Goal: Transaction & Acquisition: Purchase product/service

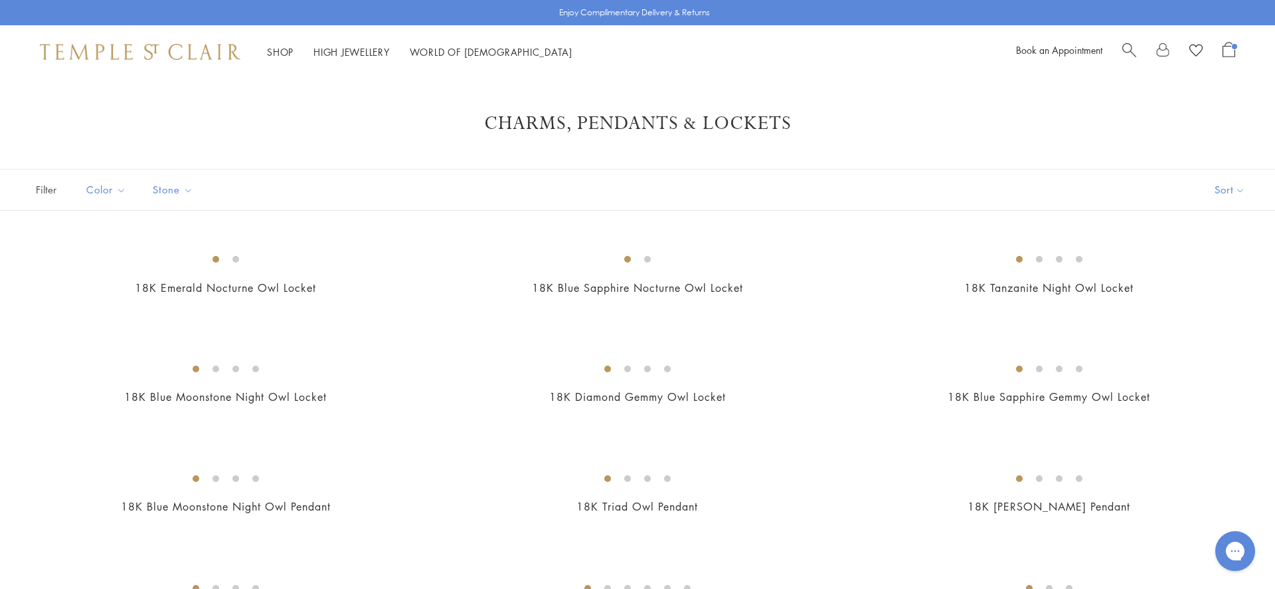
click at [1234, 50] on span "Open Shopping Bag" at bounding box center [1229, 49] width 13 height 15
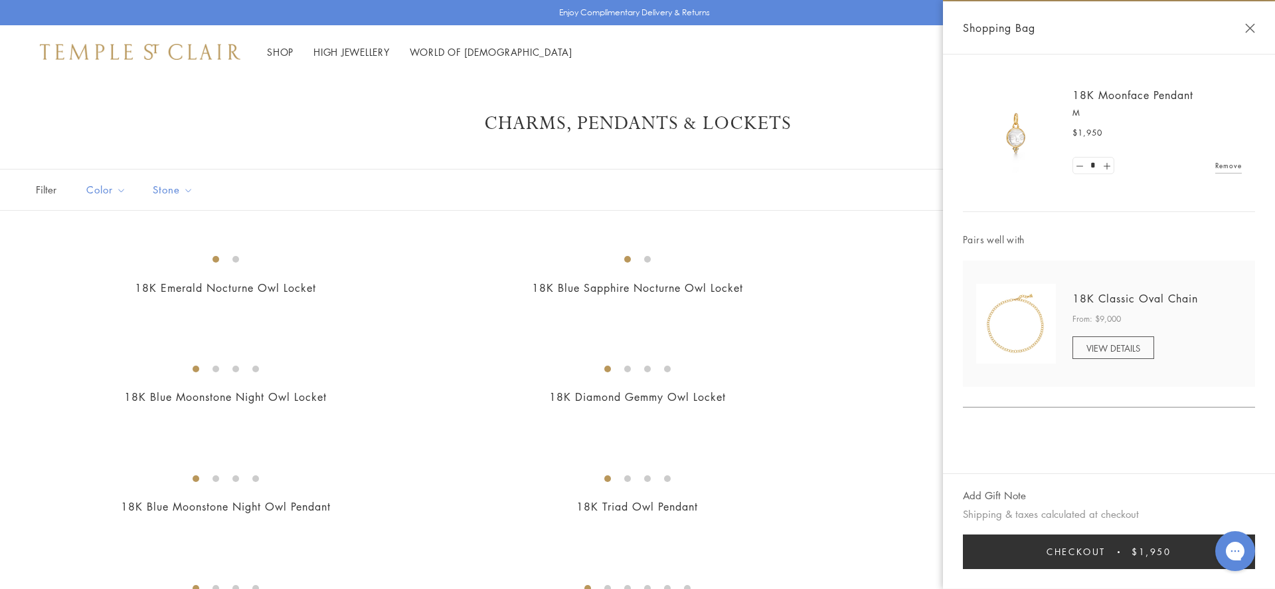
click at [1099, 551] on span "Checkout" at bounding box center [1076, 551] width 59 height 15
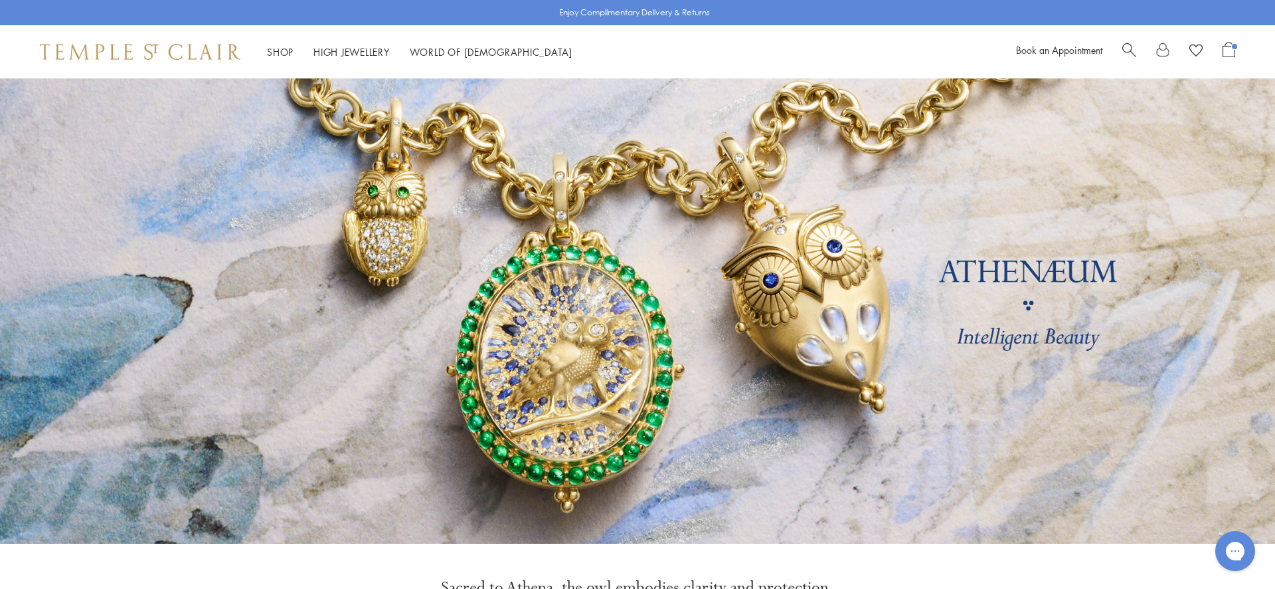
click at [1228, 47] on span "Open Shopping Bag" at bounding box center [1229, 49] width 13 height 15
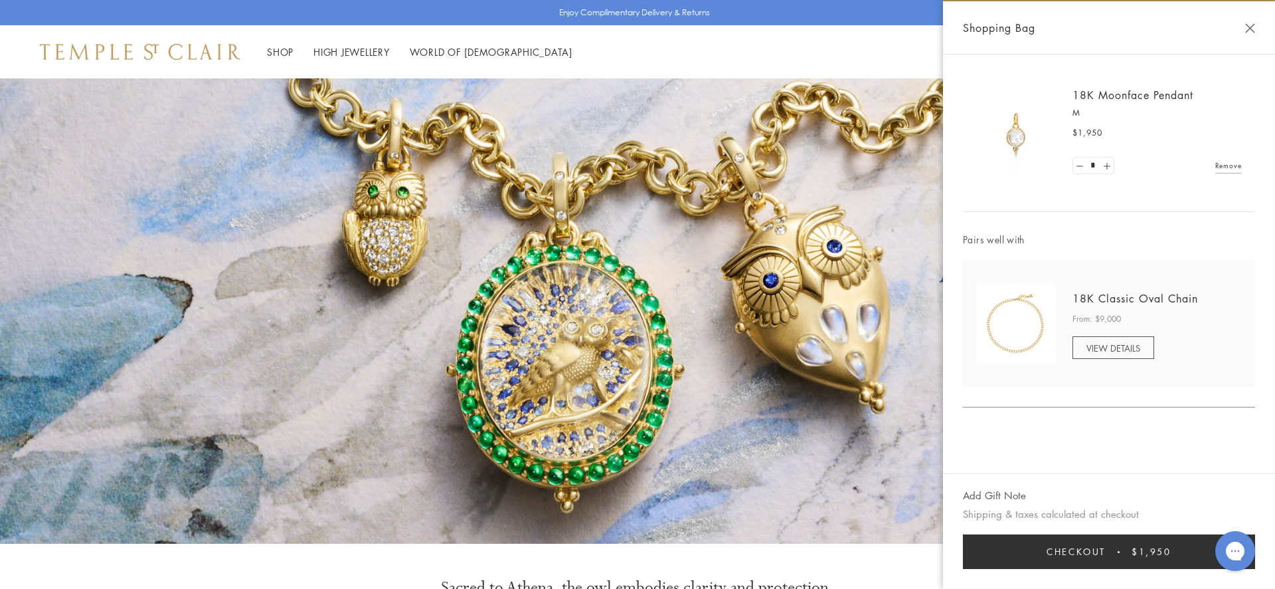
click at [1103, 546] on button "Checkout $1,950" at bounding box center [1109, 551] width 292 height 35
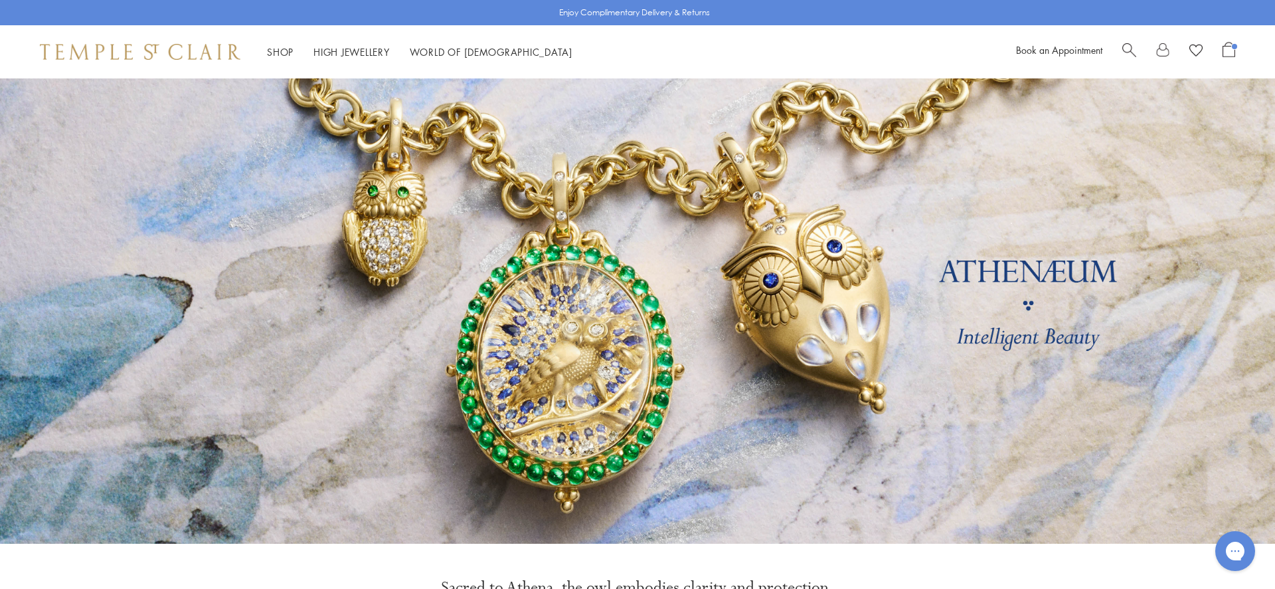
click at [657, 12] on p "Enjoy Complimentary Delivery & Returns" at bounding box center [634, 12] width 151 height 13
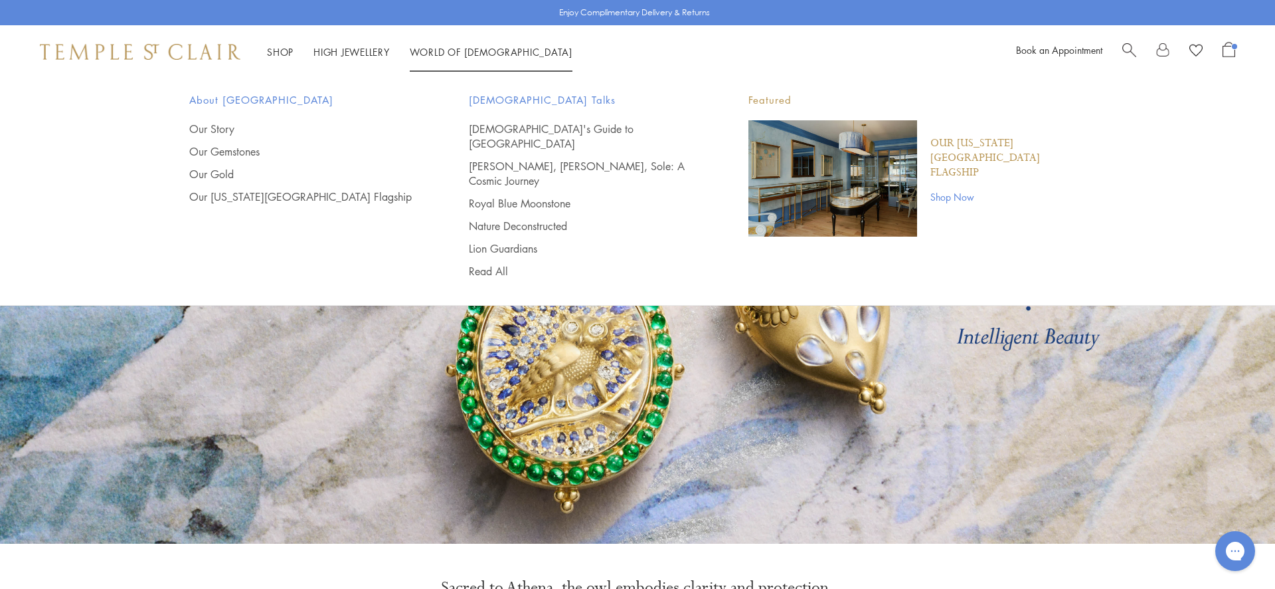
click at [940, 189] on link "Shop Now" at bounding box center [1008, 196] width 155 height 15
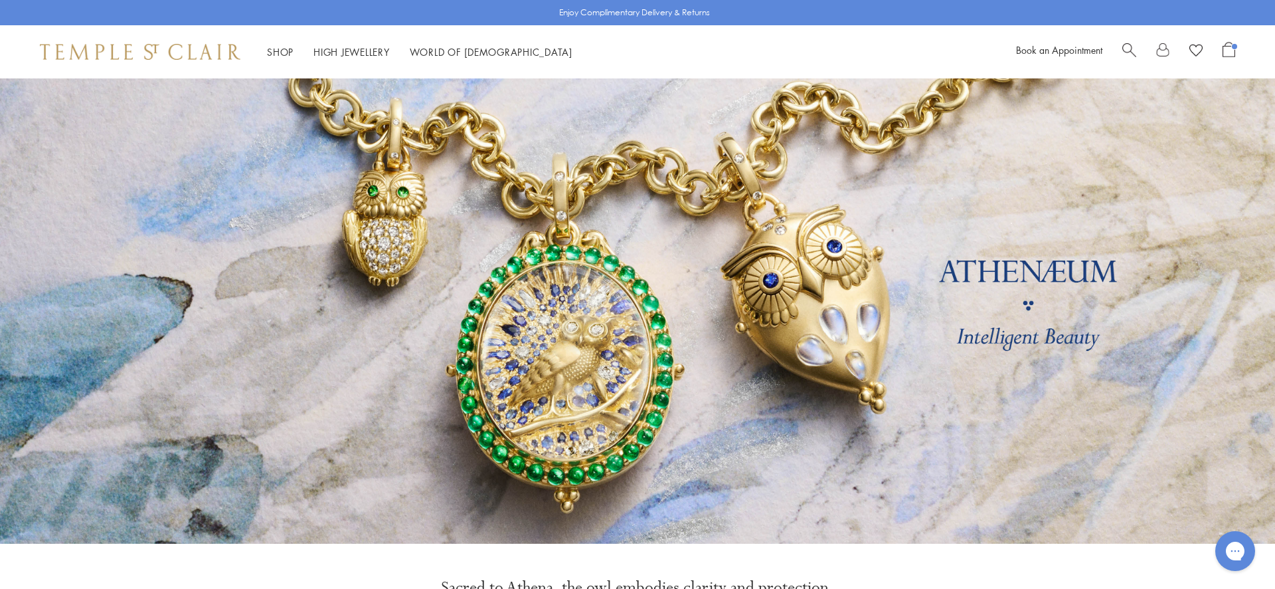
click at [1233, 52] on span "Open Shopping Bag" at bounding box center [1229, 49] width 13 height 15
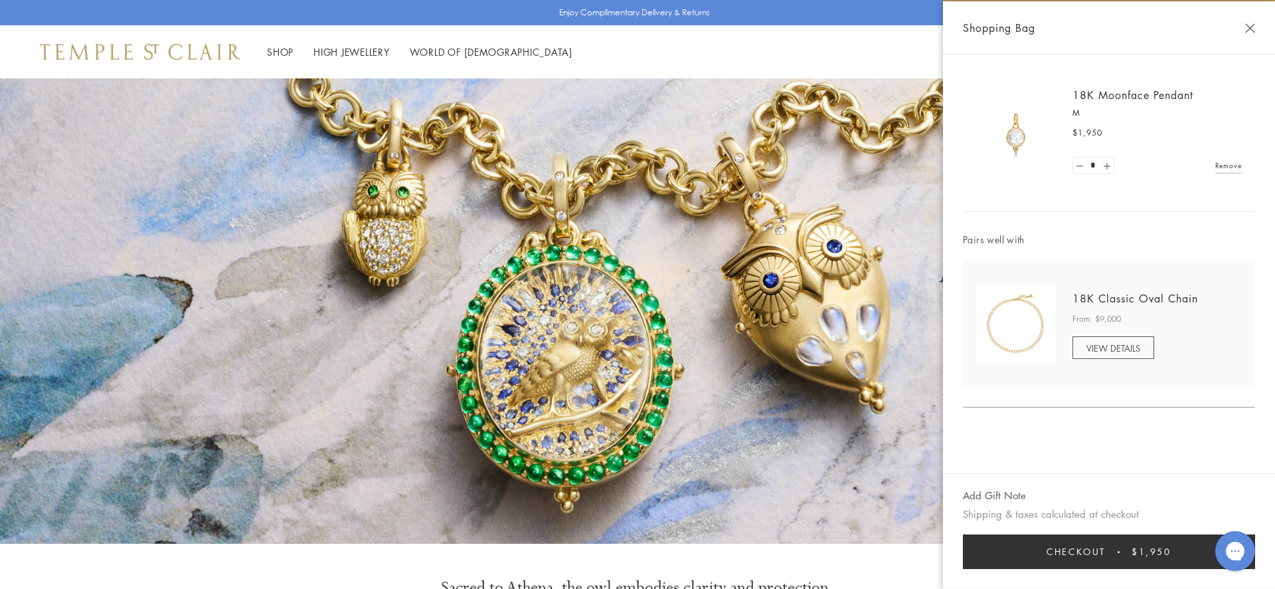
click at [1081, 553] on span "Checkout" at bounding box center [1076, 551] width 59 height 15
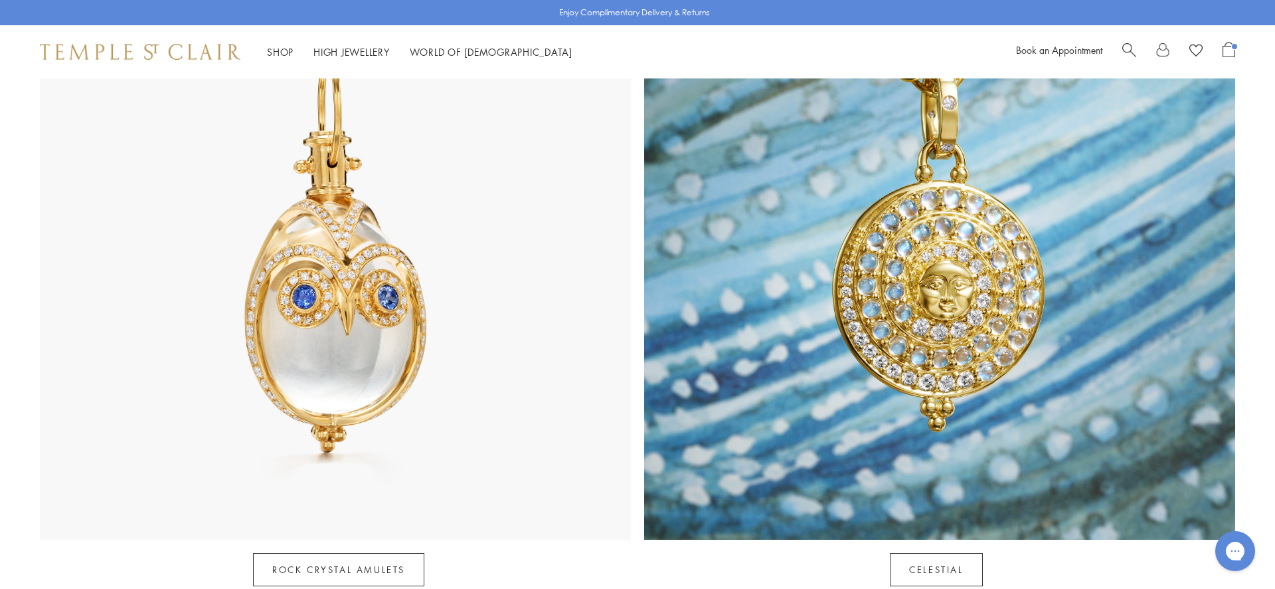
scroll to position [804, 0]
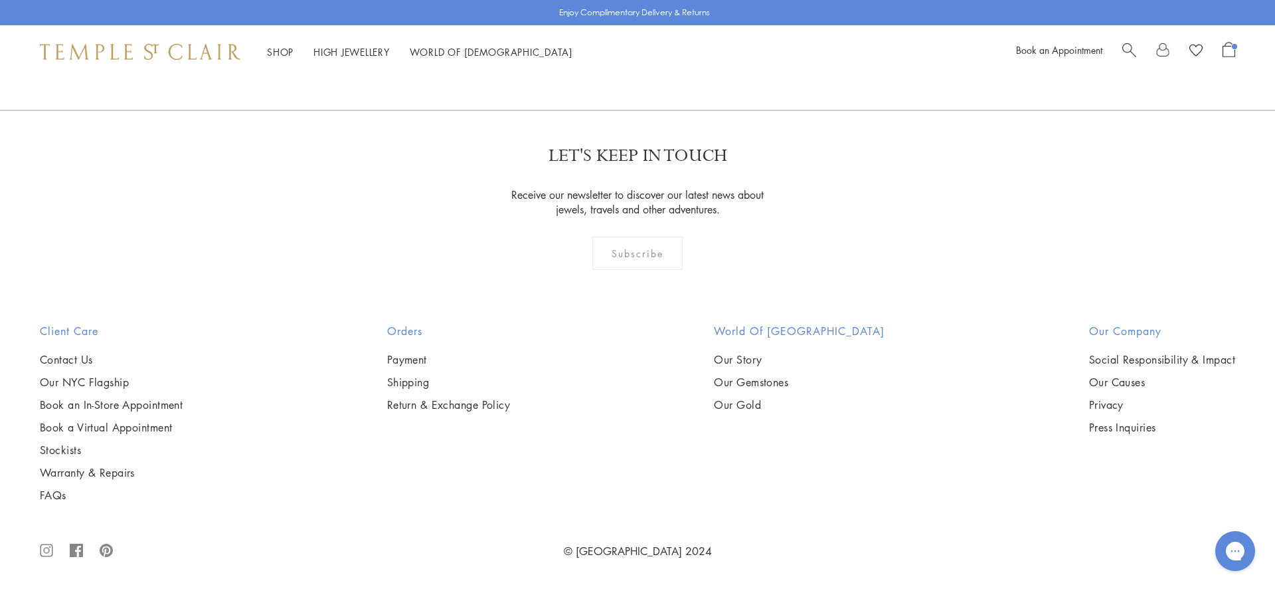
scroll to position [1436, 0]
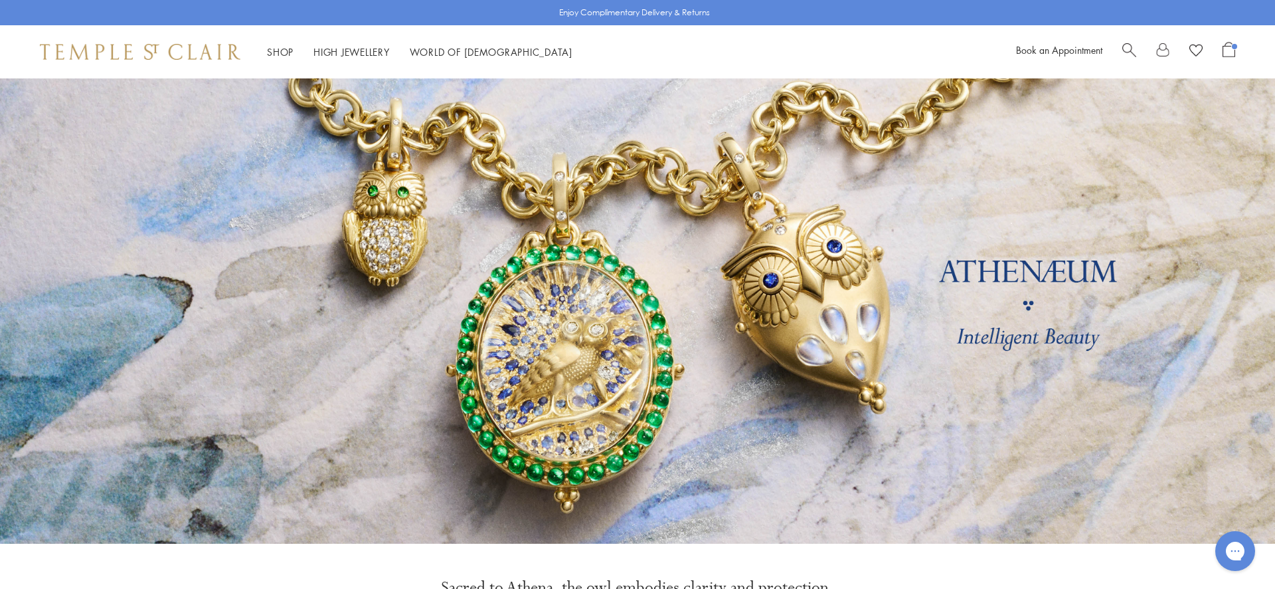
click at [1226, 50] on span "Open Shopping Bag" at bounding box center [1229, 49] width 13 height 15
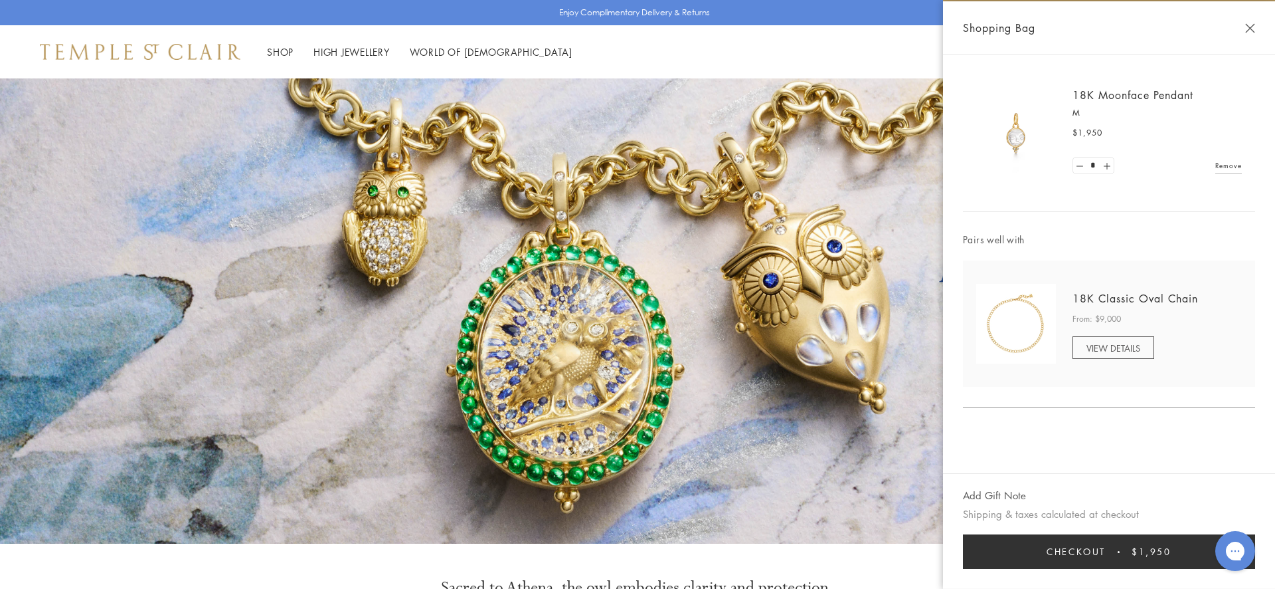
click at [1095, 549] on span "Checkout" at bounding box center [1076, 551] width 59 height 15
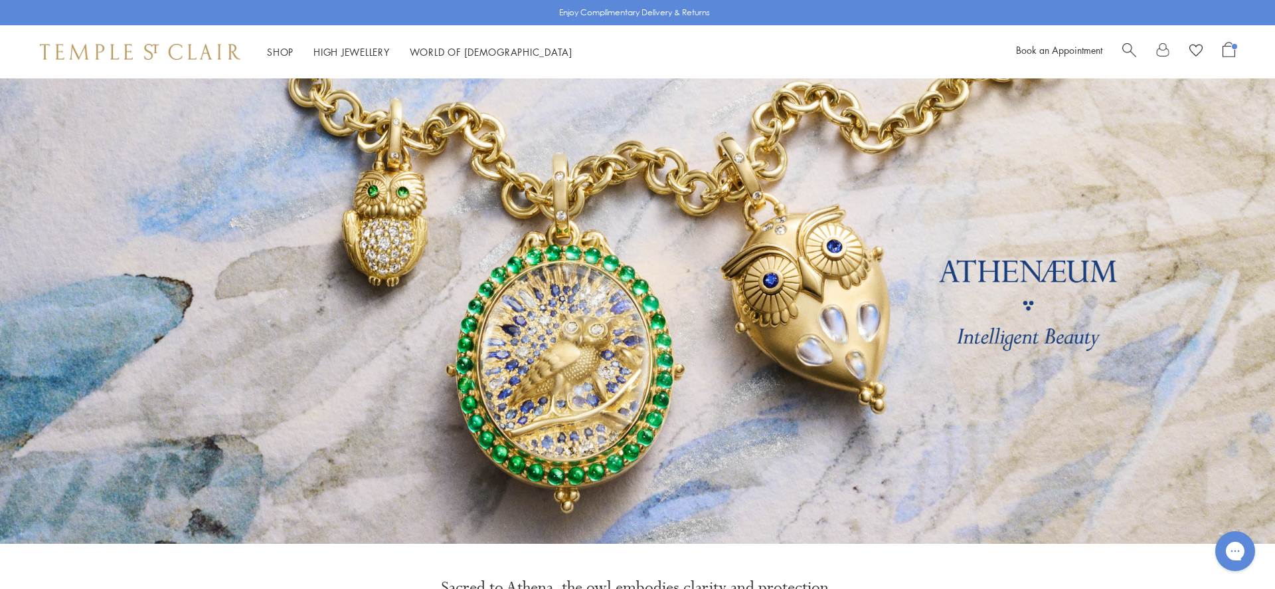
click at [1235, 42] on span "Open Shopping Bag" at bounding box center [1229, 49] width 13 height 15
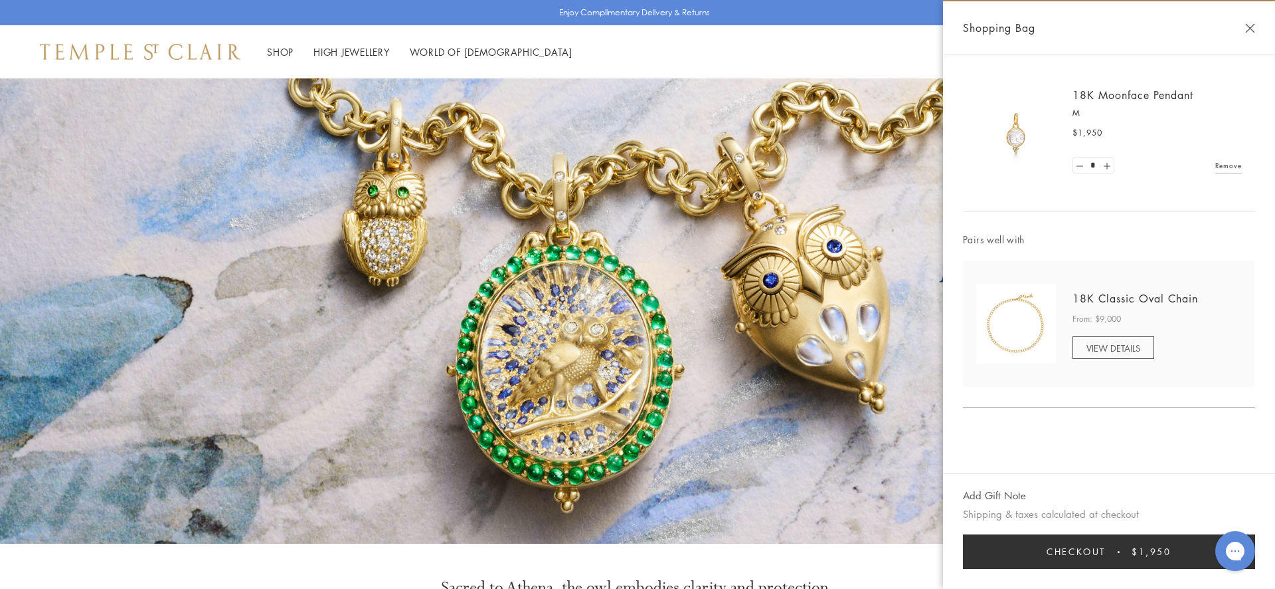
click at [1089, 553] on span "Checkout" at bounding box center [1076, 551] width 59 height 15
